Goal: Navigation & Orientation: Find specific page/section

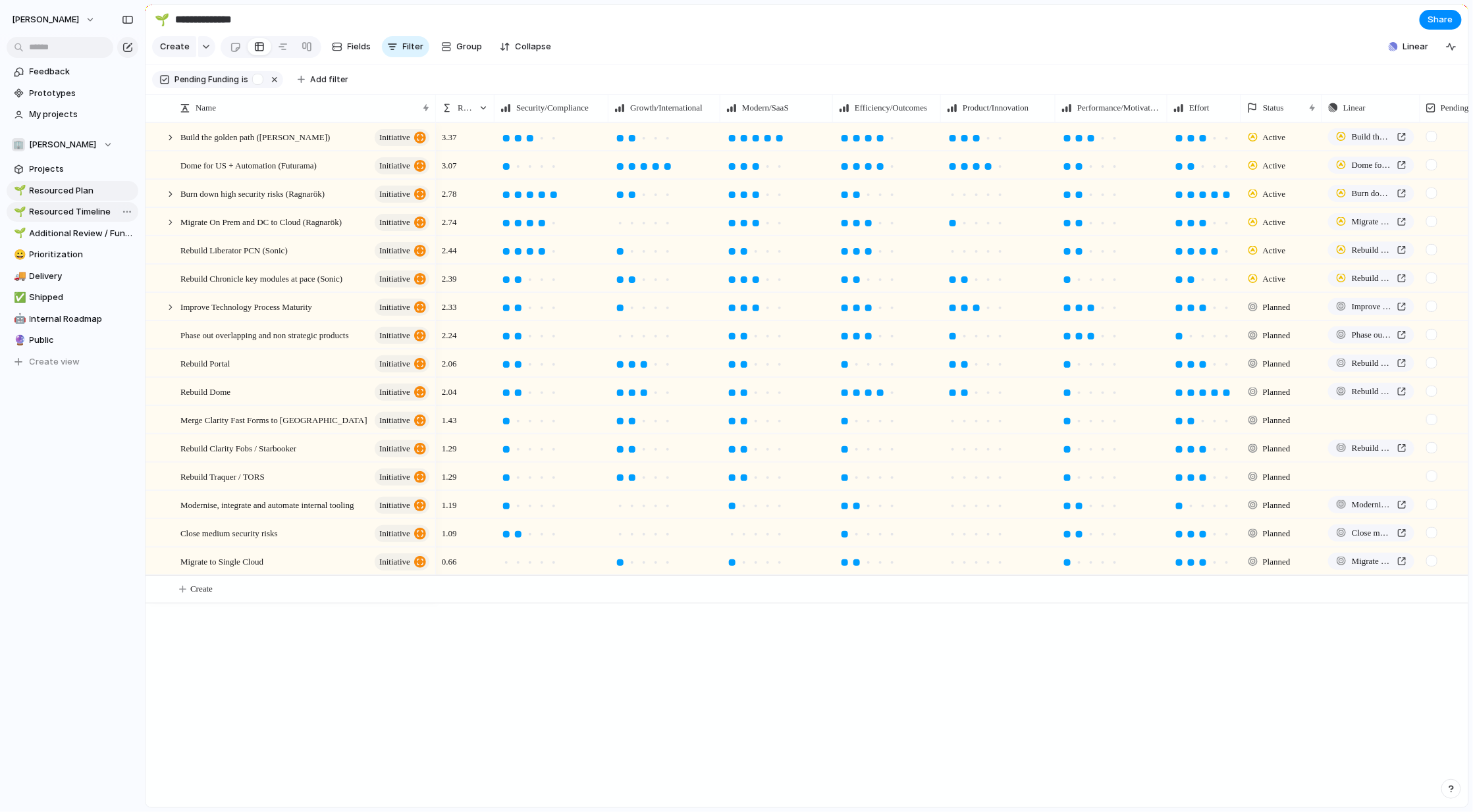
click at [87, 207] on span "Resourced Timeline" at bounding box center [82, 212] width 104 height 13
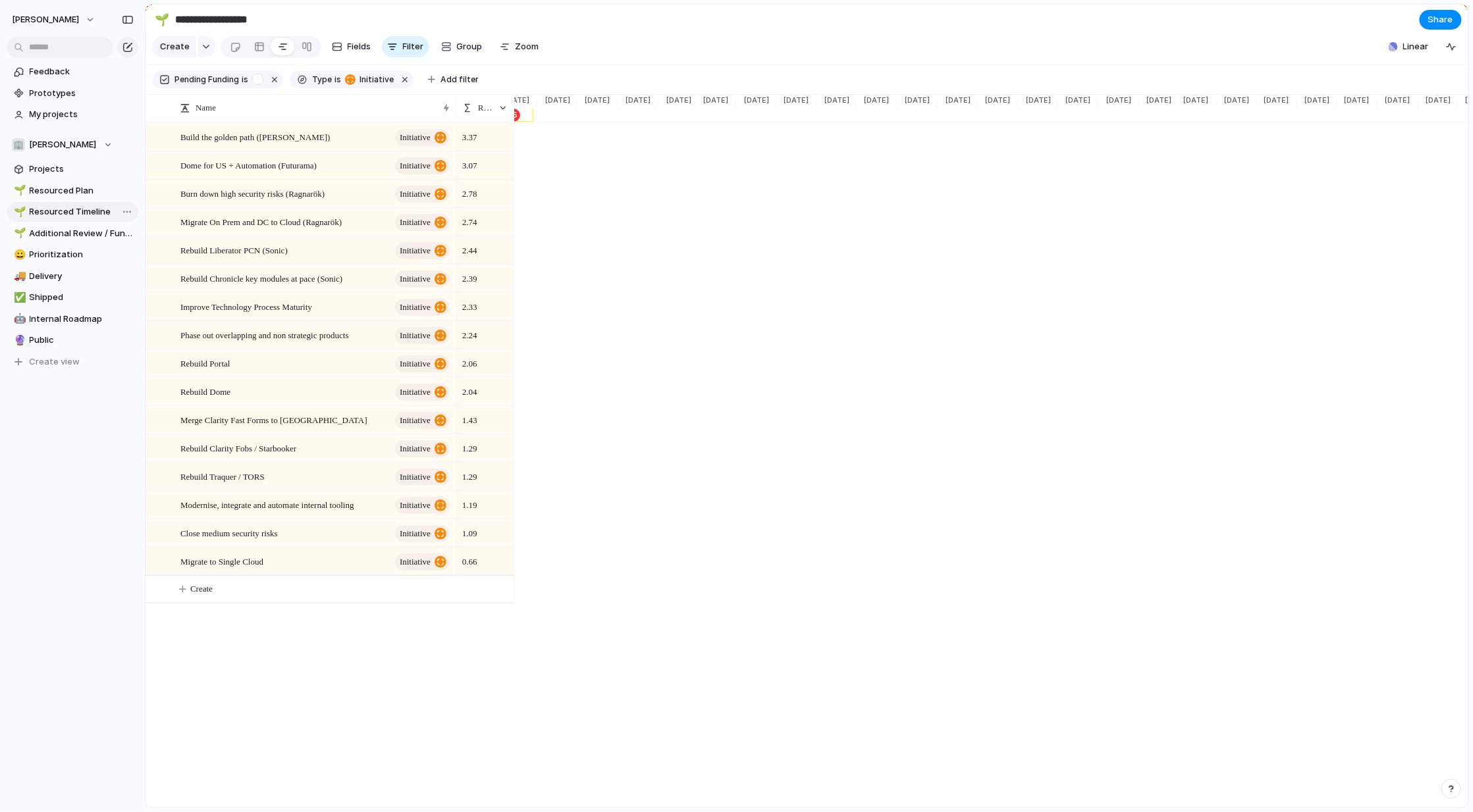
scroll to position [0, 1461]
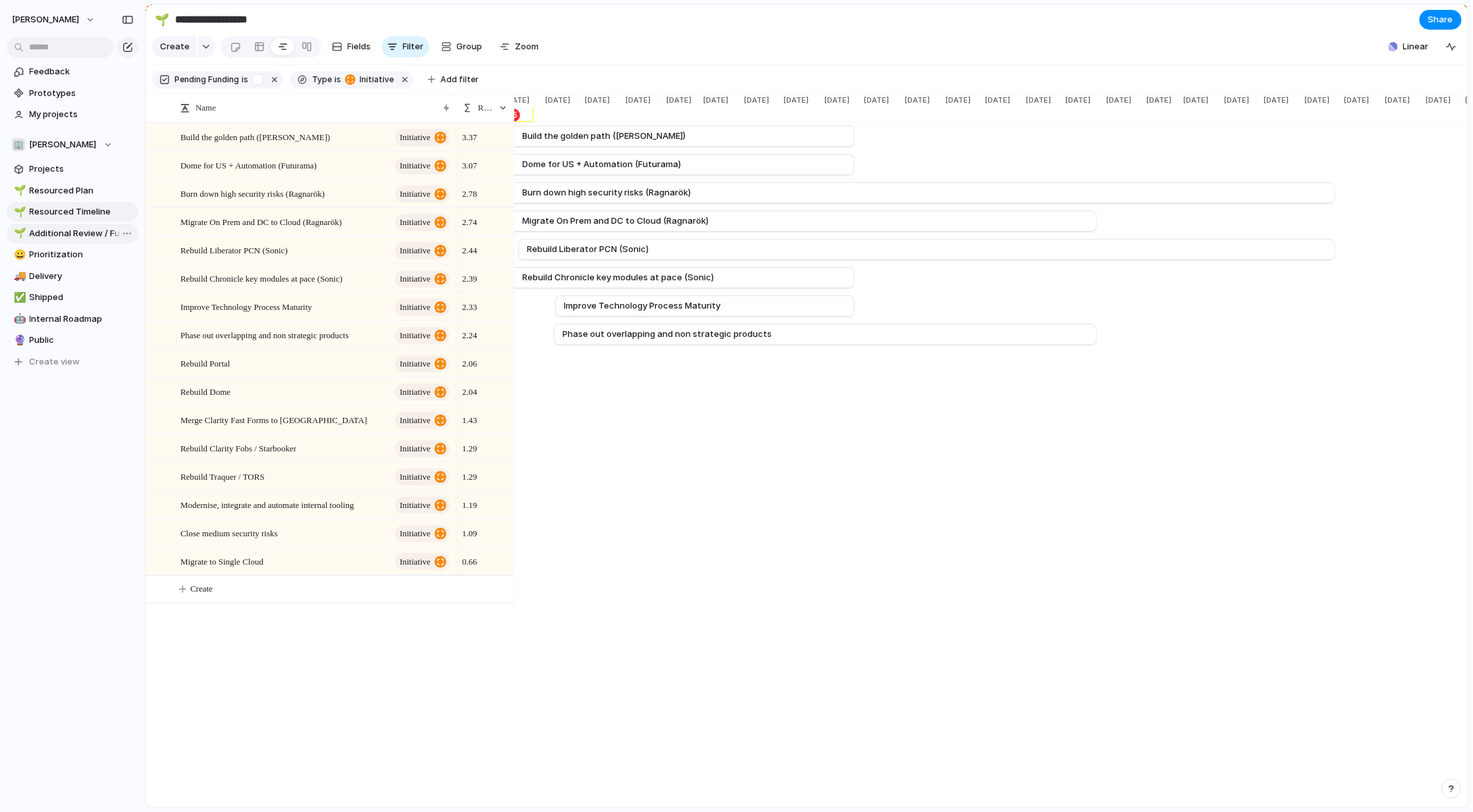
click at [80, 228] on span "Additional Review / Funding" at bounding box center [82, 233] width 104 height 13
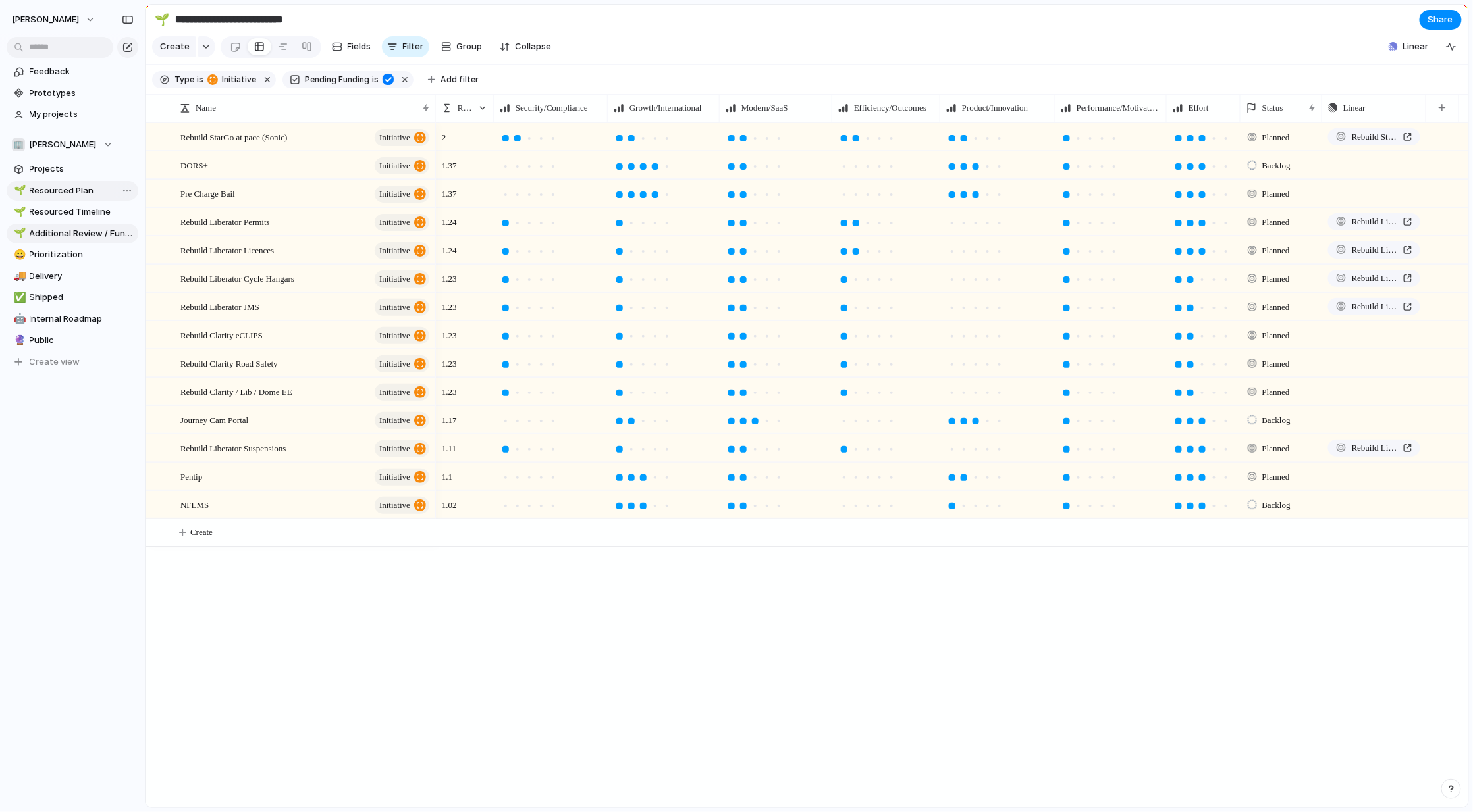
click at [66, 191] on span "Resourced Plan" at bounding box center [82, 190] width 104 height 13
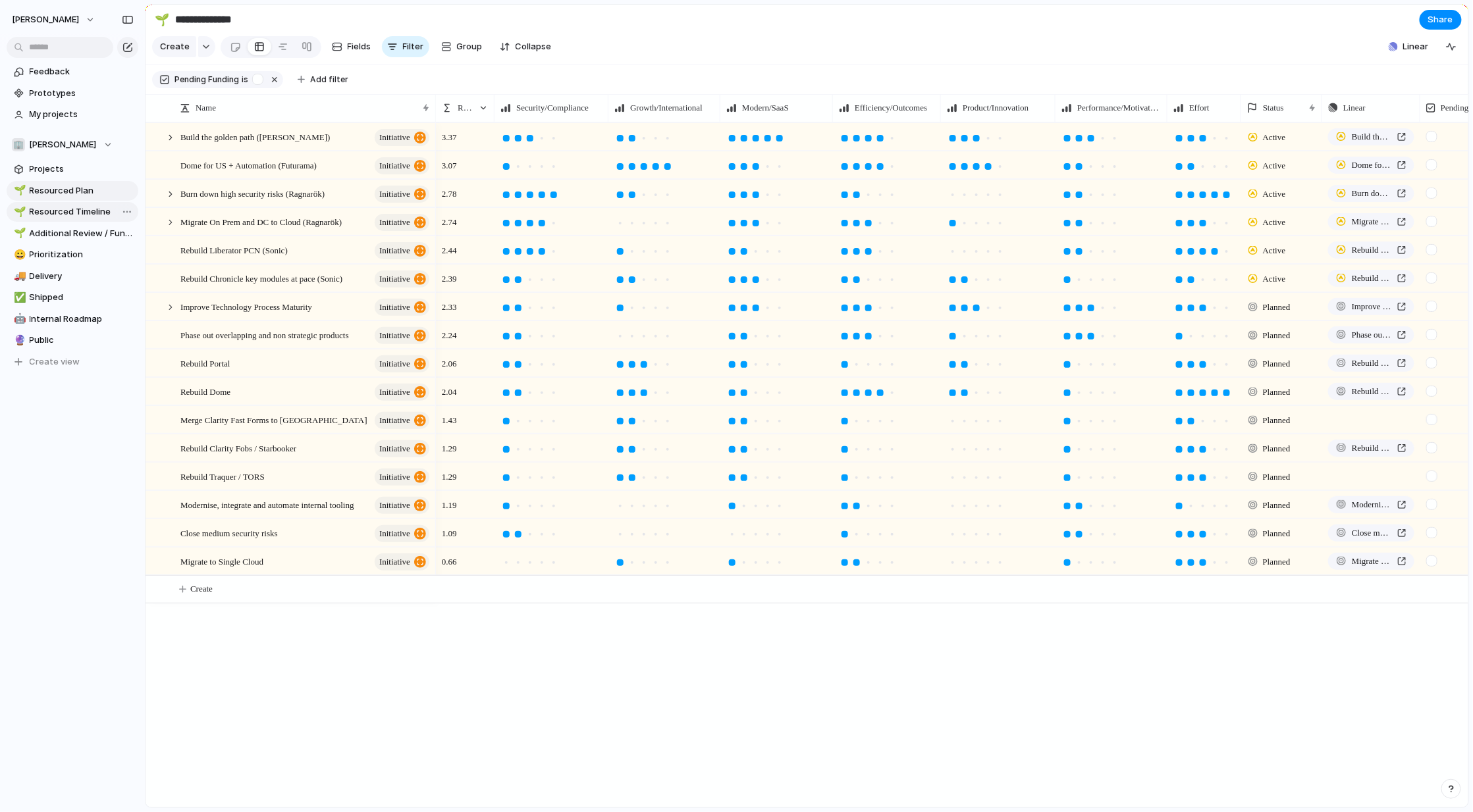
click at [62, 209] on span "Resourced Timeline" at bounding box center [82, 212] width 104 height 13
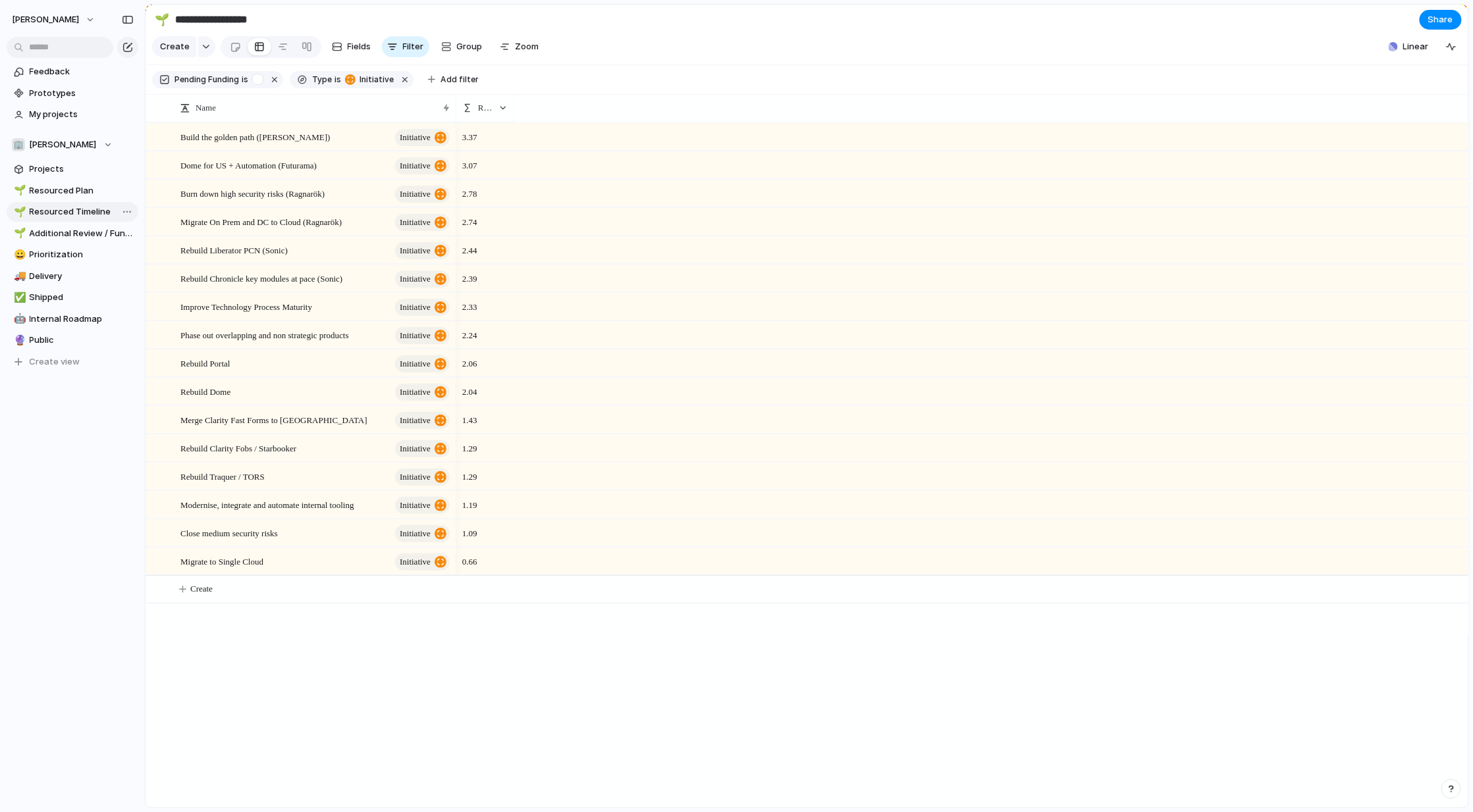
scroll to position [0, 1461]
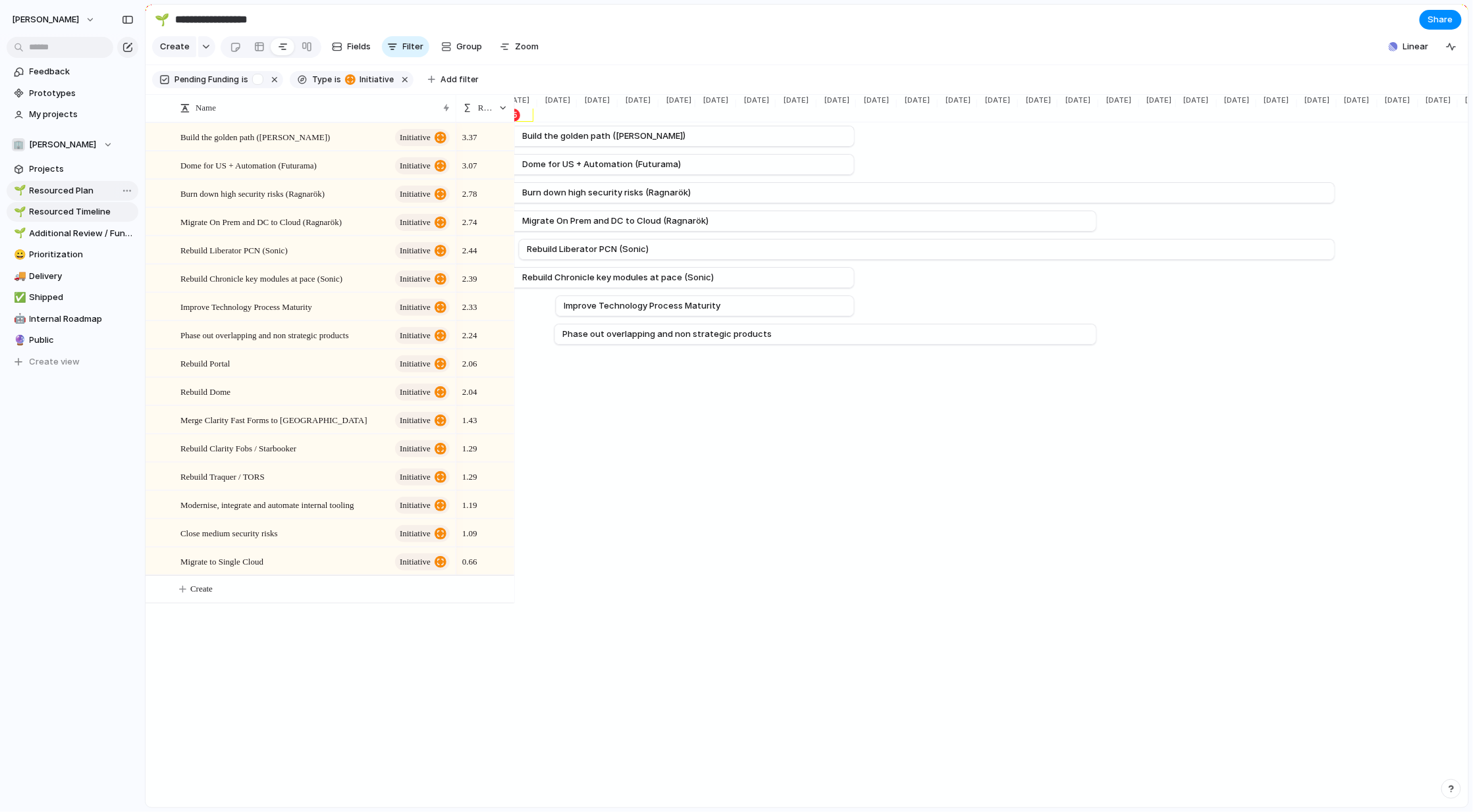
click at [68, 186] on span "Resourced Plan" at bounding box center [82, 190] width 104 height 13
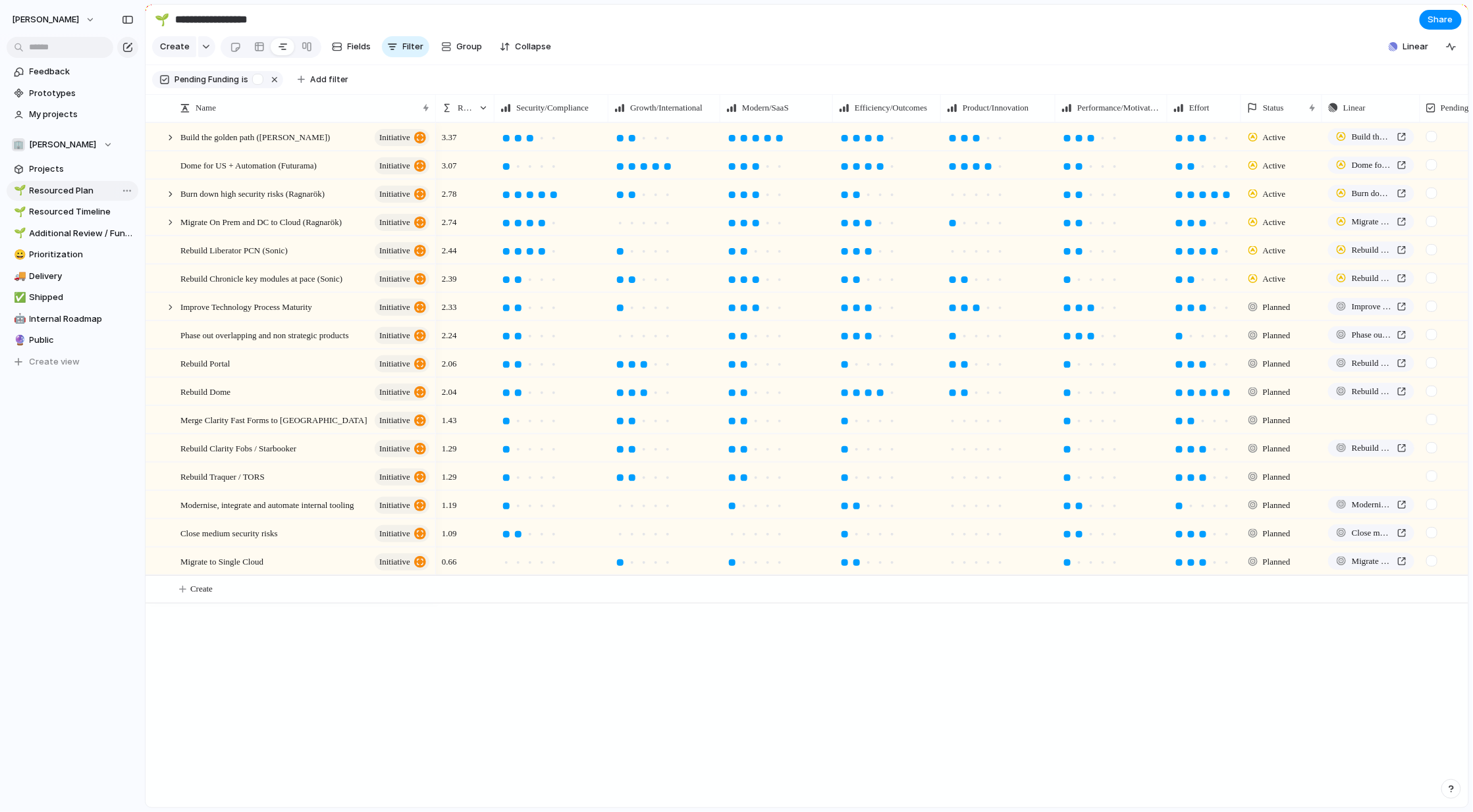
type input "**********"
